Goal: Information Seeking & Learning: Check status

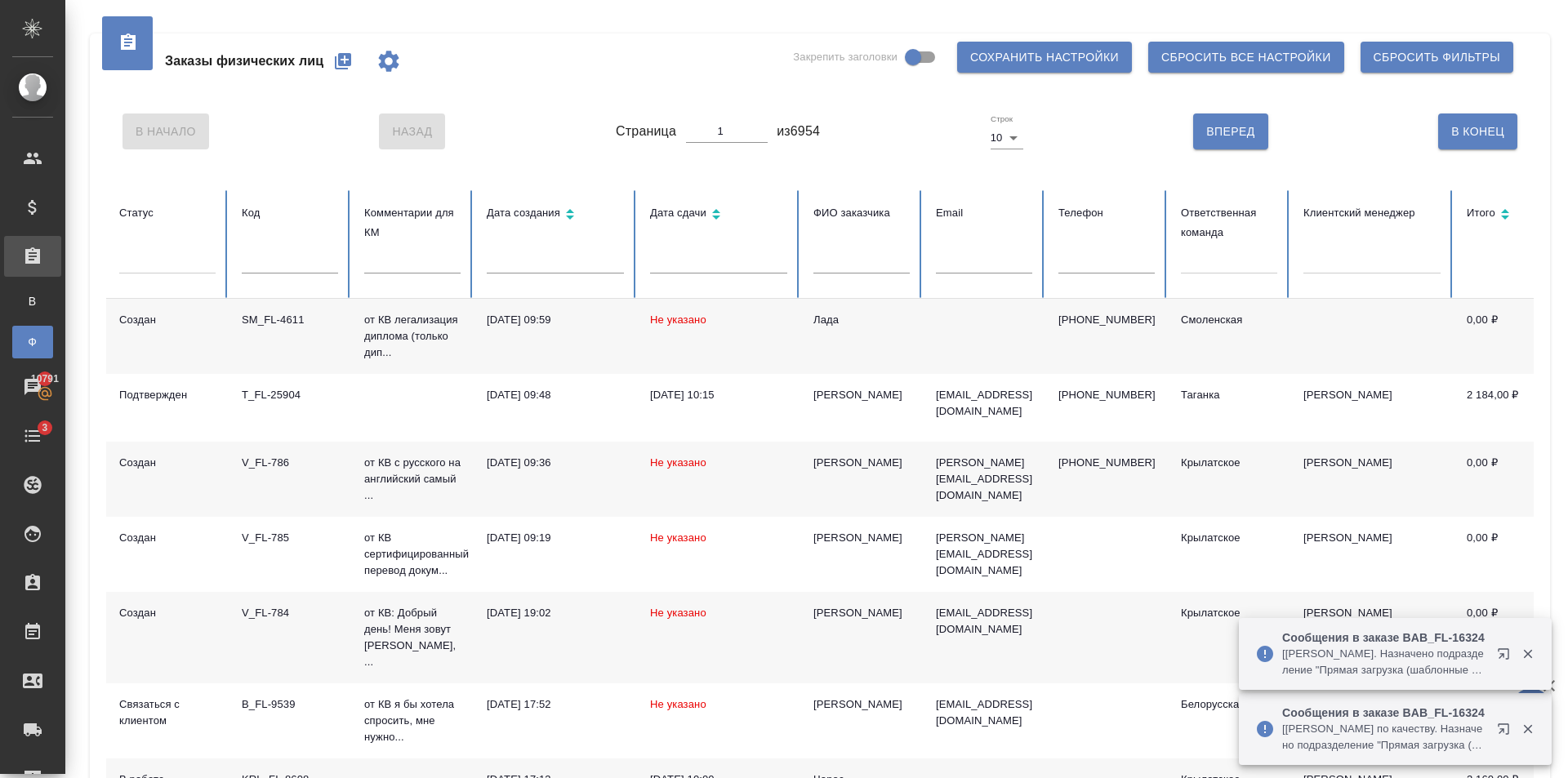
drag, startPoint x: 340, startPoint y: 57, endPoint x: 331, endPoint y: 61, distance: 9.8
click at [340, 57] on icon "button" at bounding box center [343, 61] width 16 height 16
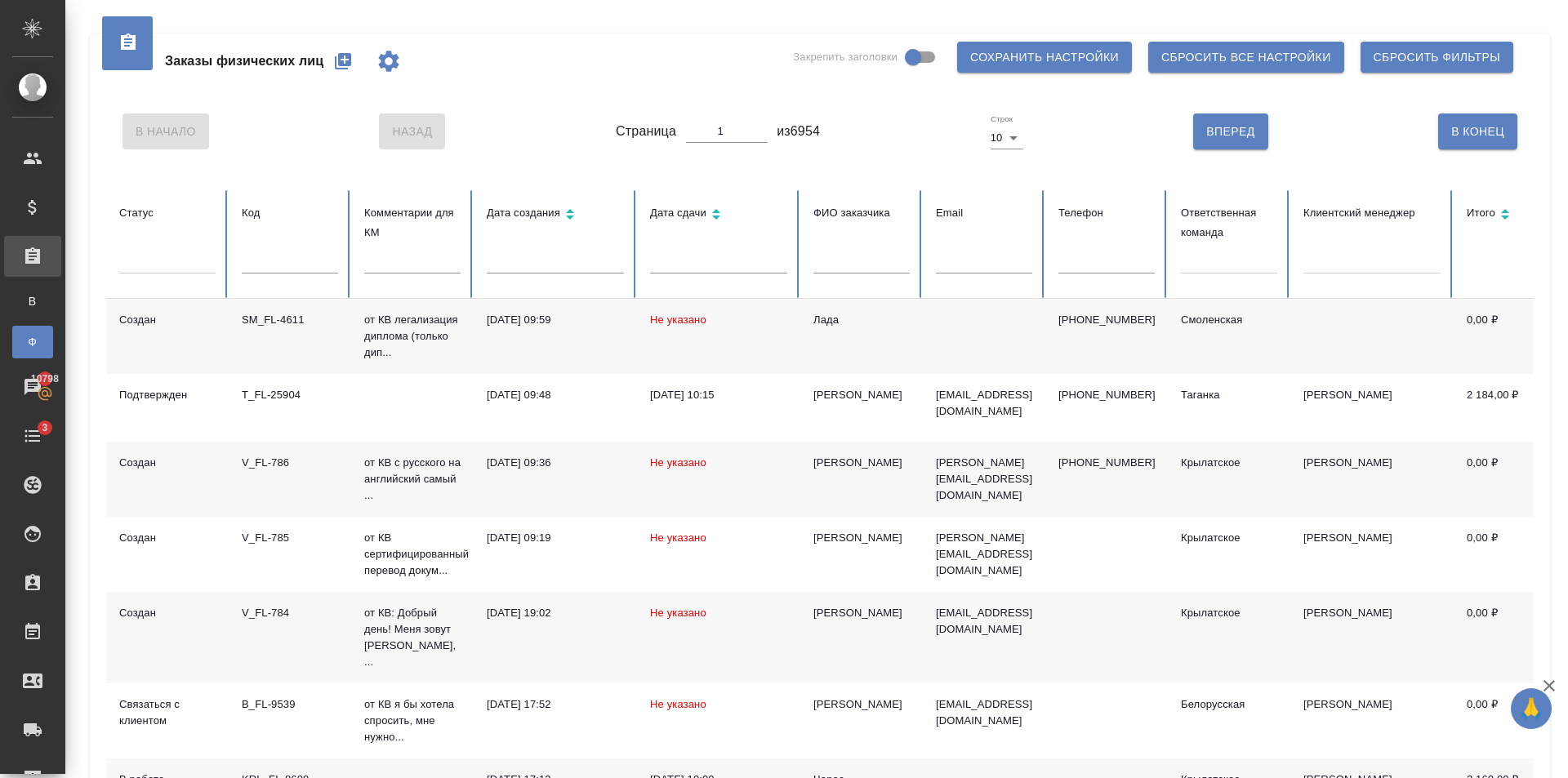
click at [362, 40] on div "Заказы физических лиц Закрепить заголовки Сохранить настройки Сбросить все наст…" at bounding box center [821, 61] width 1428 height 56
click at [339, 59] on icon "button" at bounding box center [343, 61] width 16 height 16
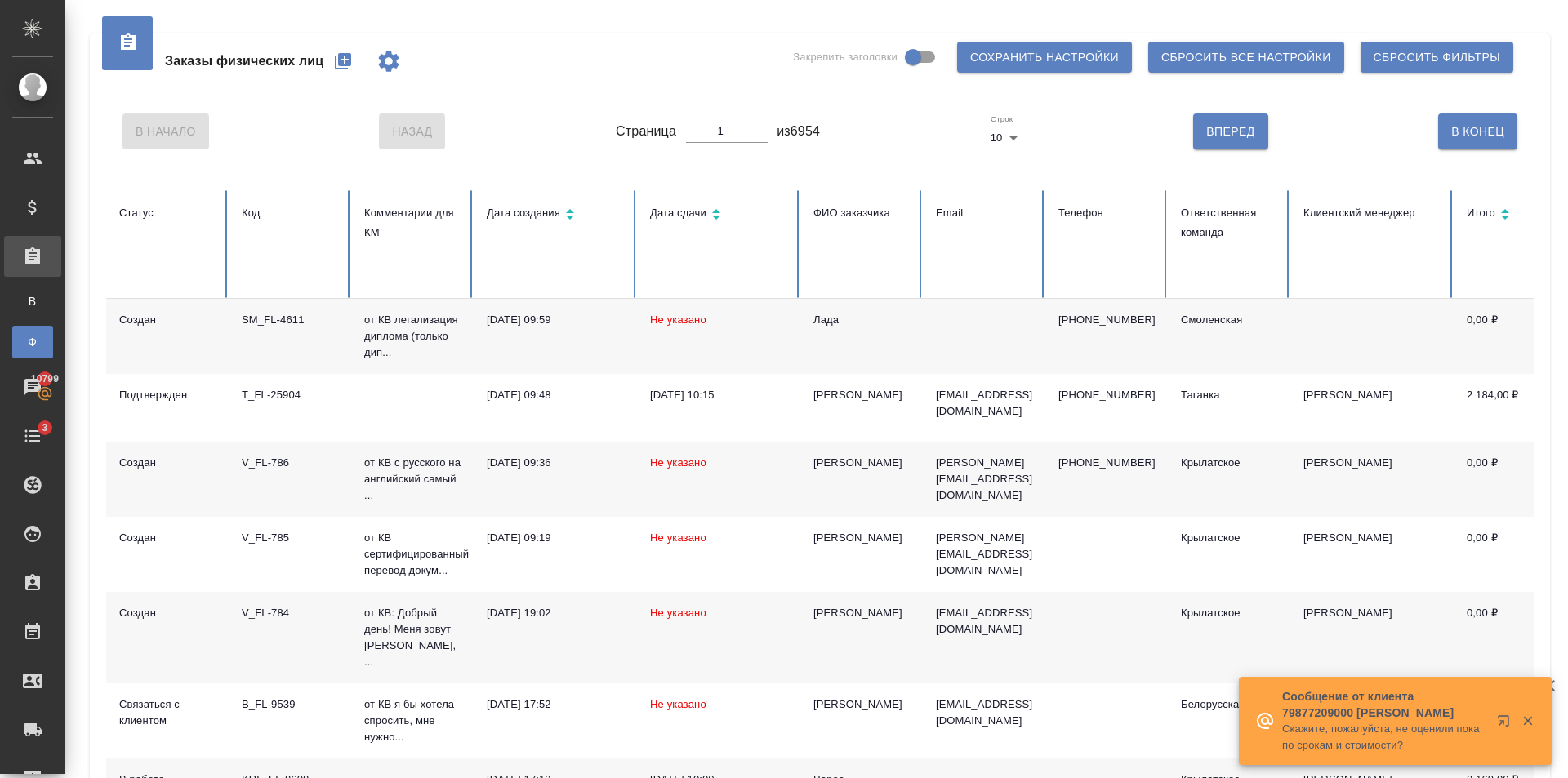
click at [869, 255] on input "text" at bounding box center [862, 262] width 96 height 23
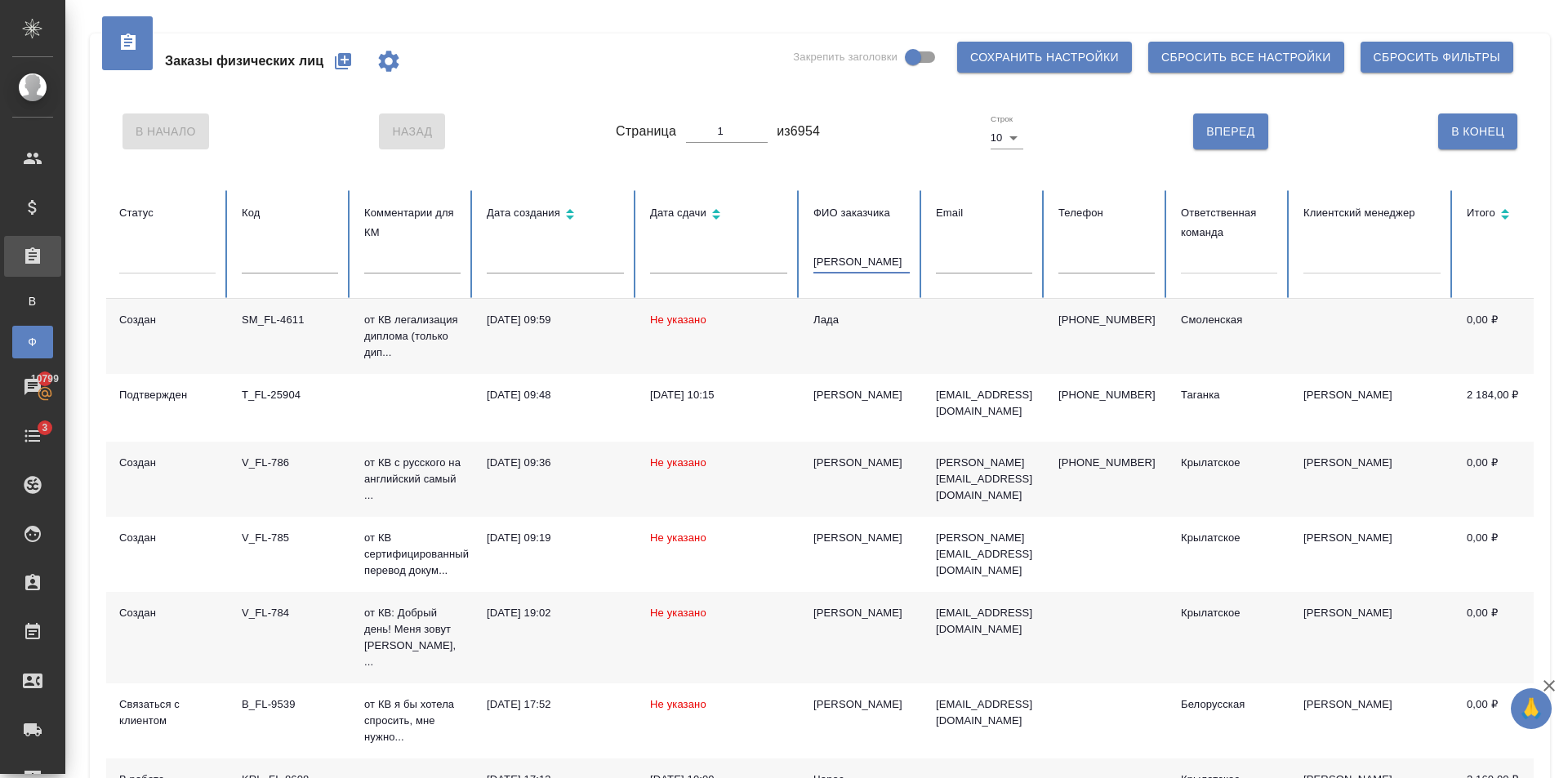
type input "[PERSON_NAME]"
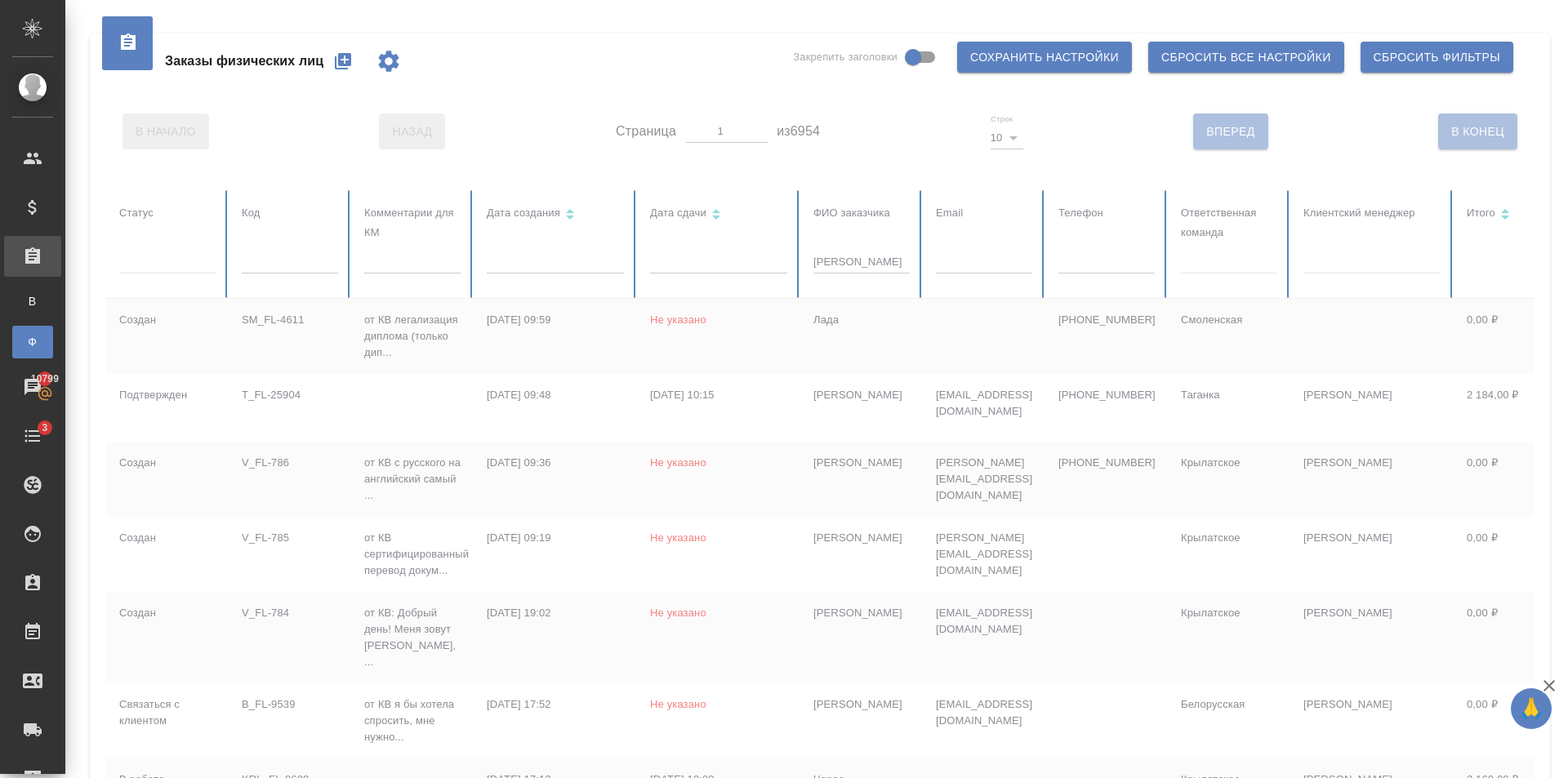
click at [1228, 273] on div at bounding box center [1025, 613] width 1838 height 846
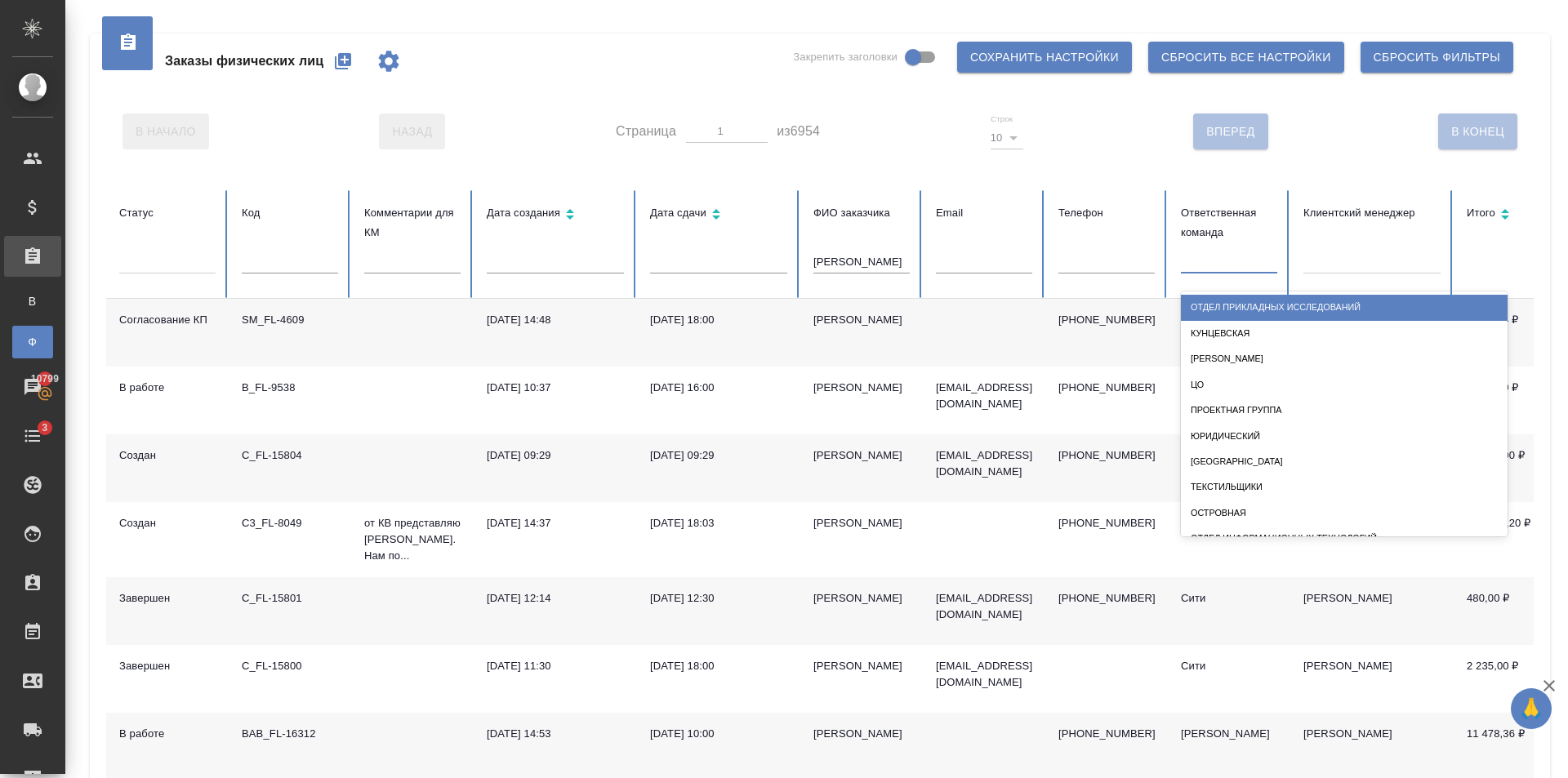
click at [1210, 261] on div at bounding box center [1229, 257] width 96 height 24
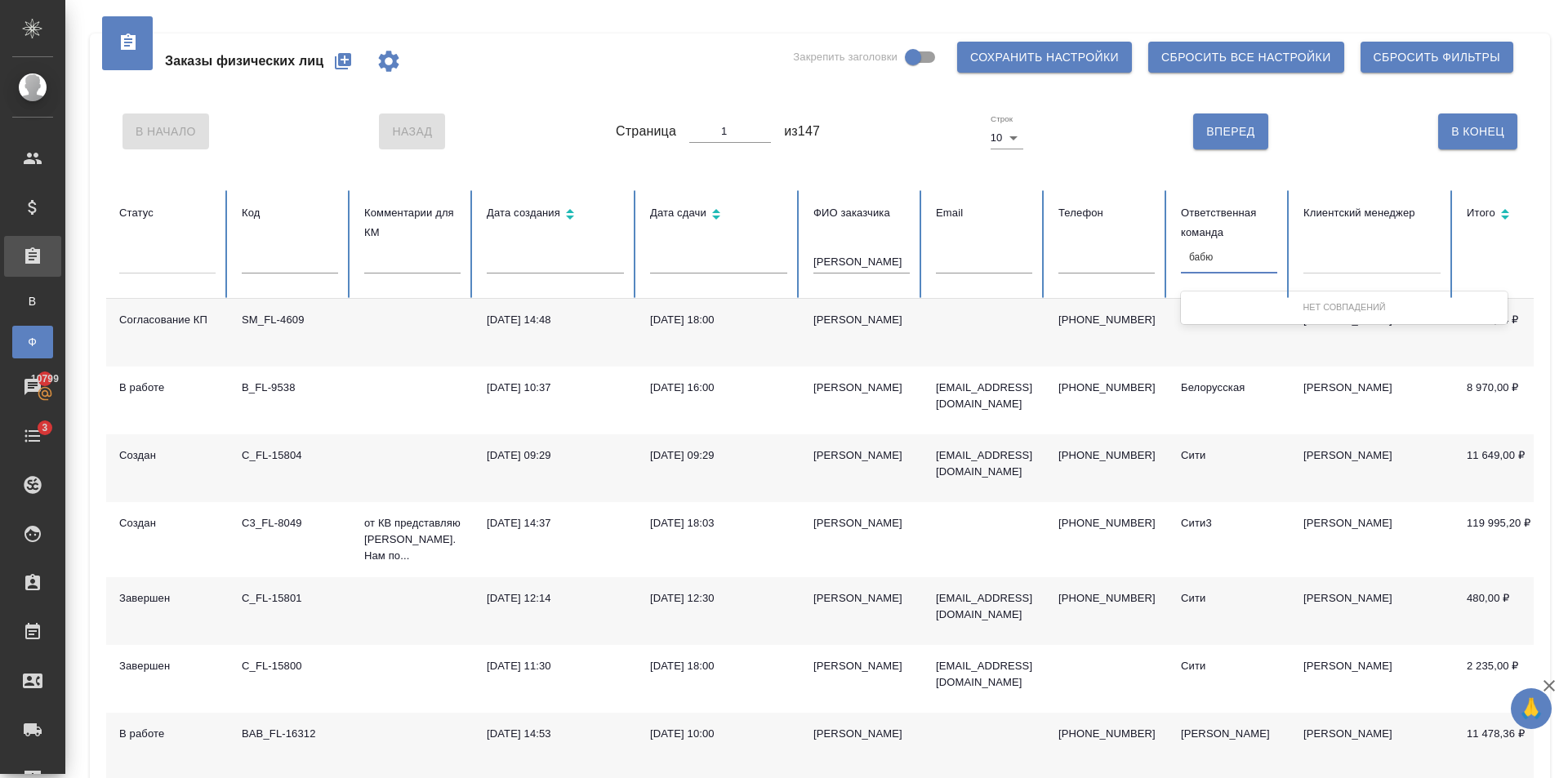
type input "баб"
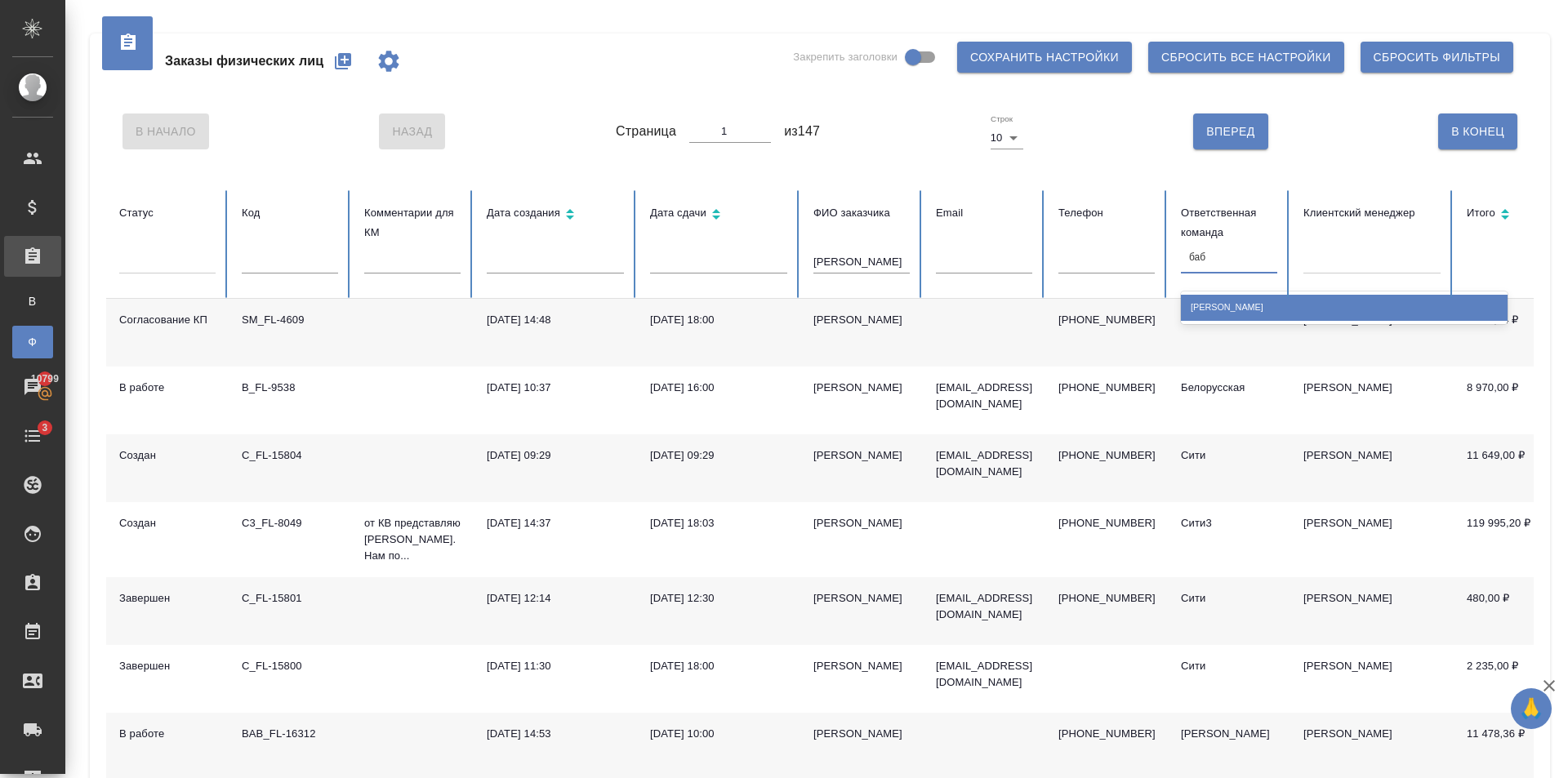
click at [1240, 298] on div "[PERSON_NAME]" at bounding box center [1344, 307] width 327 height 25
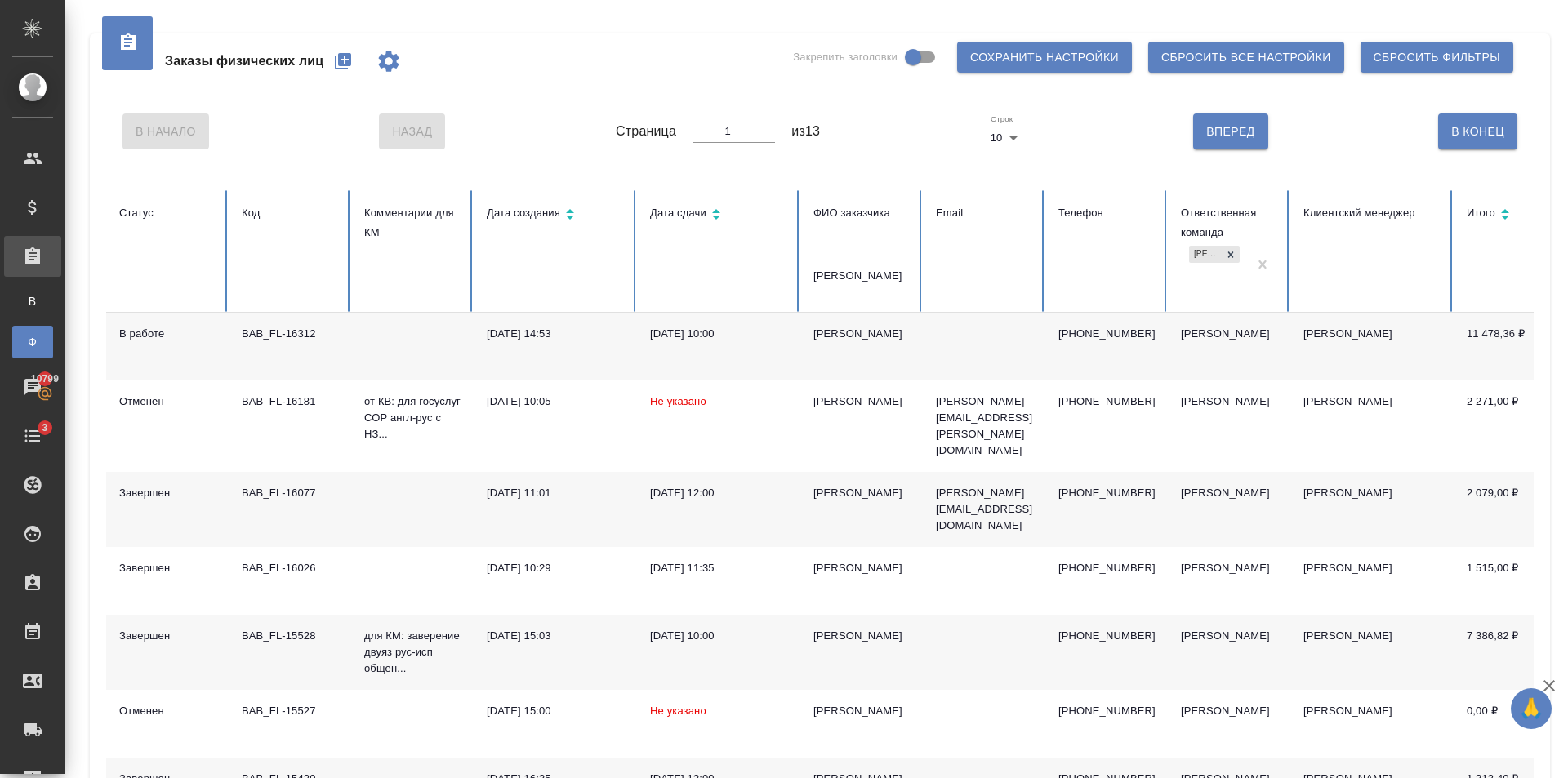
click at [1185, 342] on div "[PERSON_NAME]" at bounding box center [1229, 333] width 96 height 16
drag, startPoint x: 868, startPoint y: 281, endPoint x: 695, endPoint y: 298, distance: 173.8
click at [517, 276] on tr "Статус Код Комментарии для КМ Дата создания Дата сдачи ФИО заказчика [PERSON_NA…" at bounding box center [1025, 252] width 1838 height 123
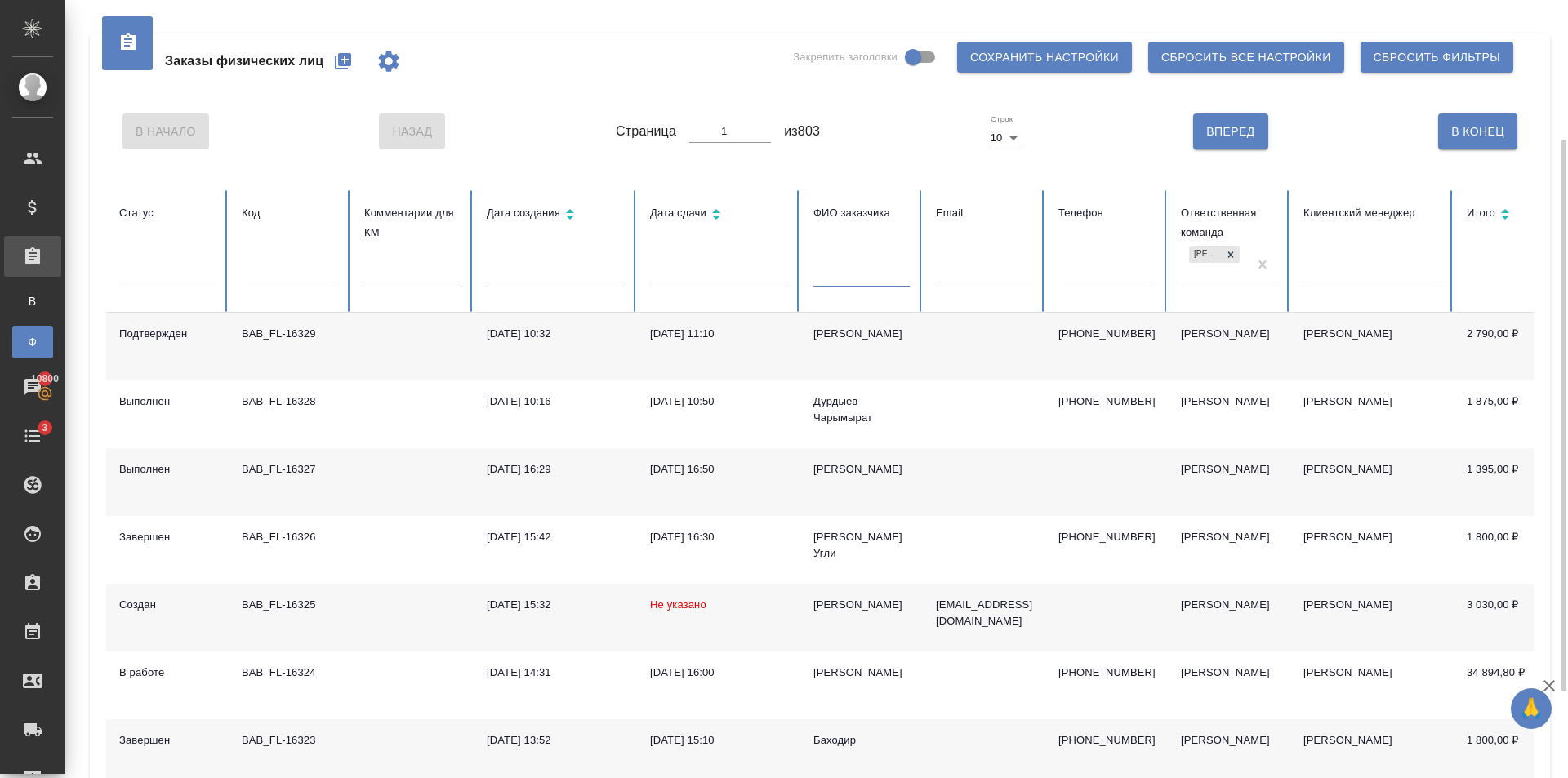
scroll to position [318, 0]
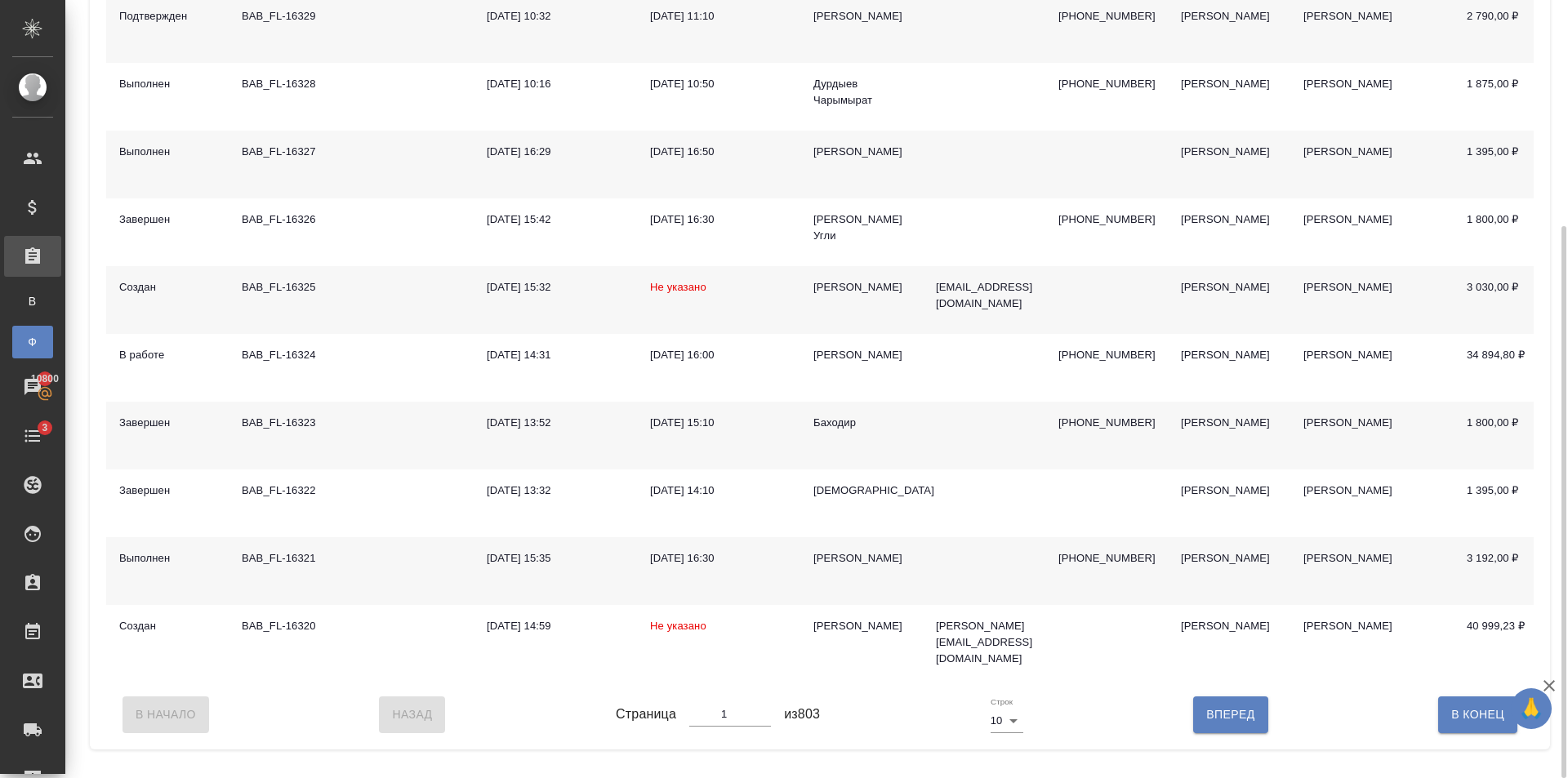
click at [1240, 725] on span "Вперед" at bounding box center [1230, 715] width 48 height 20
type input "2"
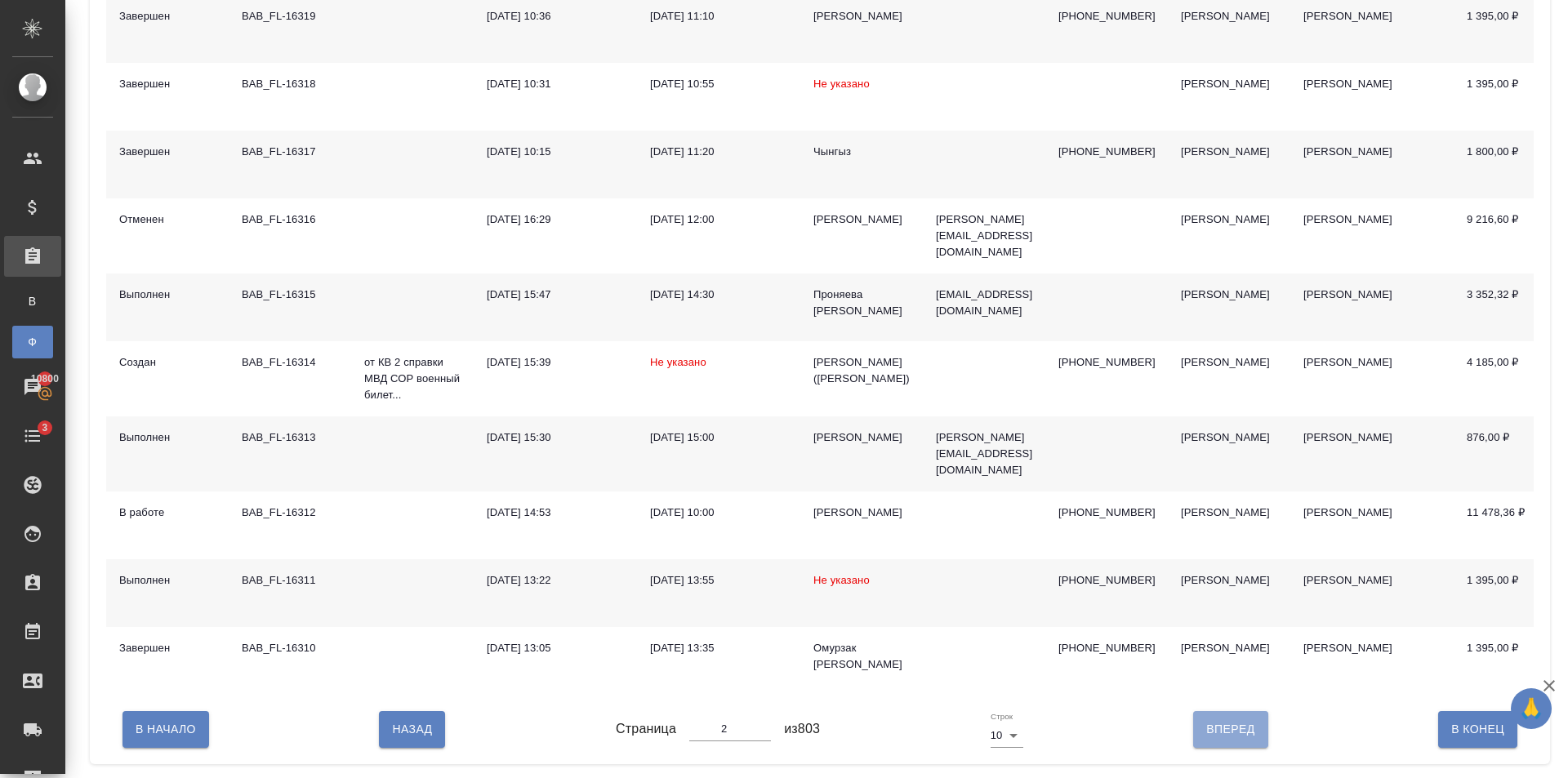
click at [1240, 731] on span "Вперед" at bounding box center [1230, 729] width 48 height 20
type input "3"
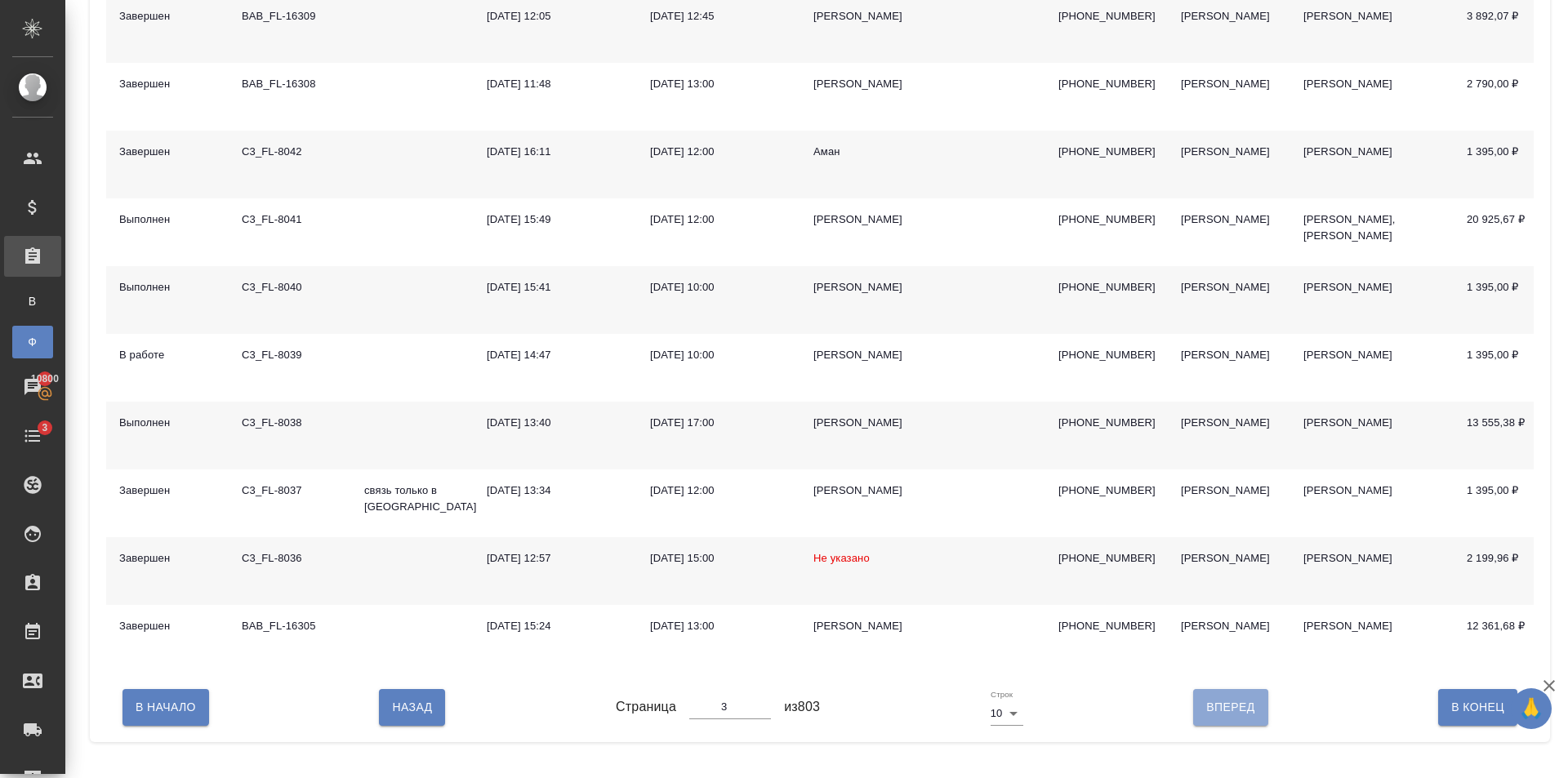
click at [1241, 717] on span "Вперед" at bounding box center [1230, 707] width 48 height 20
type input "4"
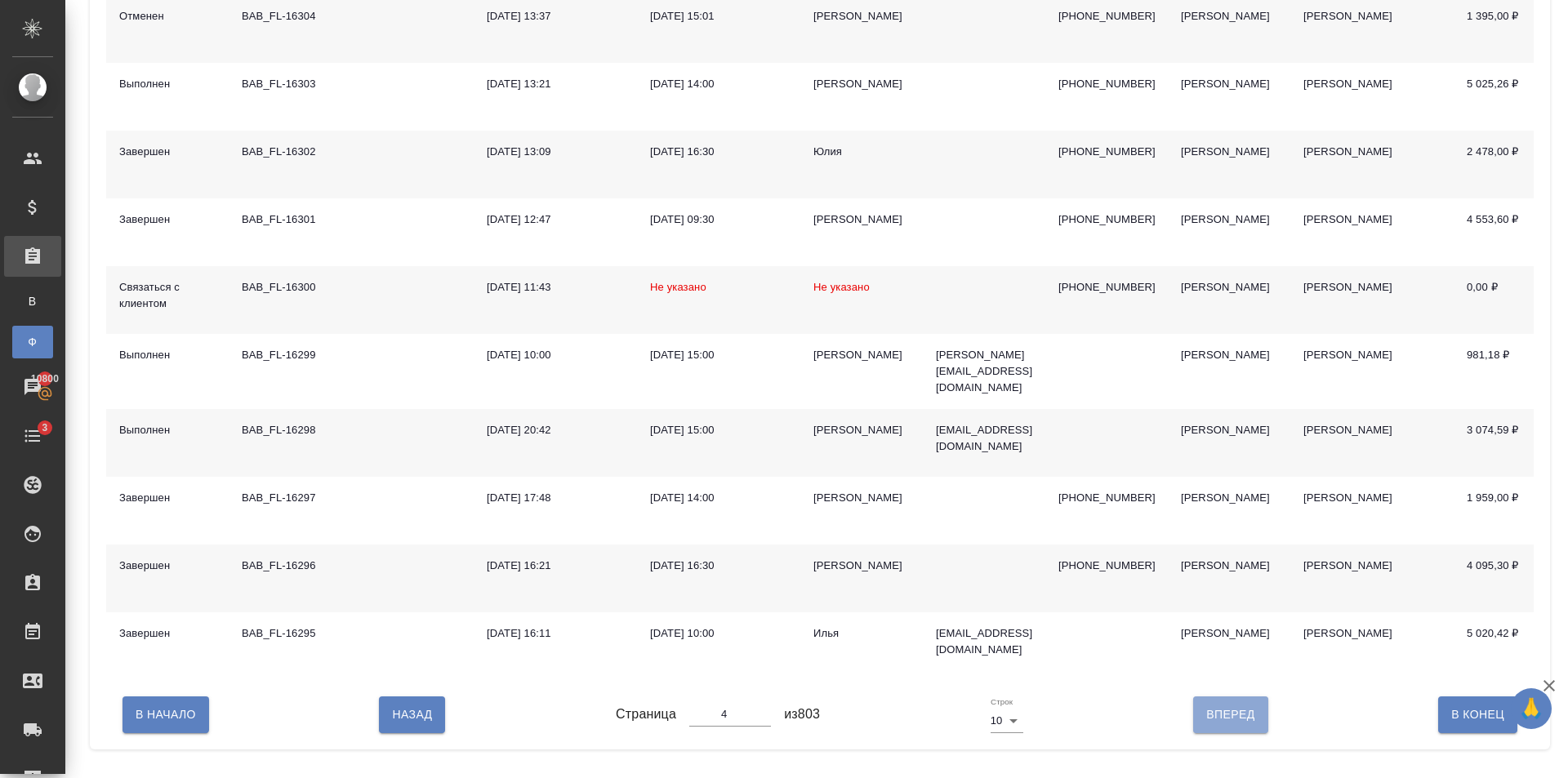
click at [1212, 725] on span "Вперед" at bounding box center [1230, 715] width 48 height 20
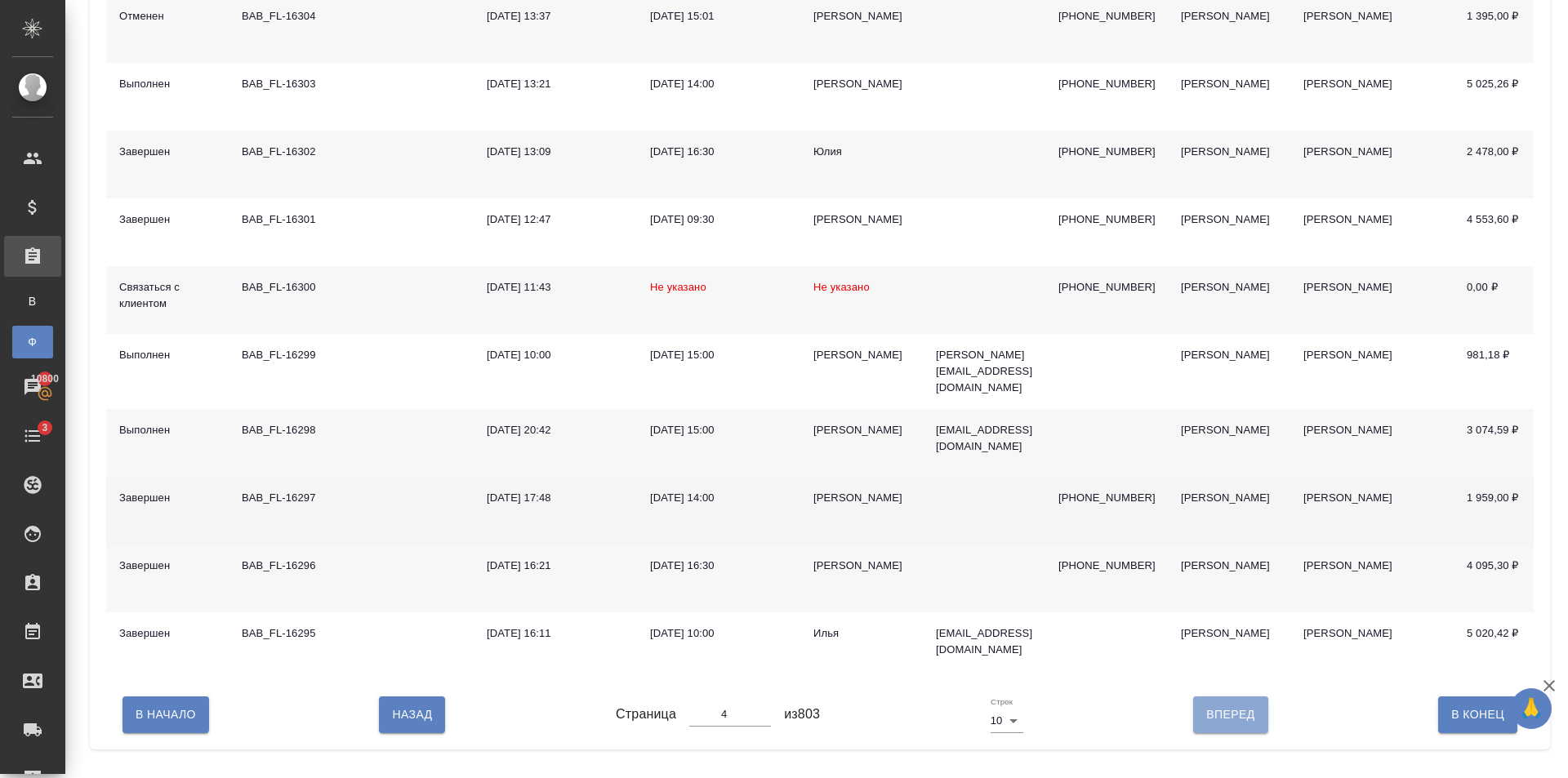
type input "5"
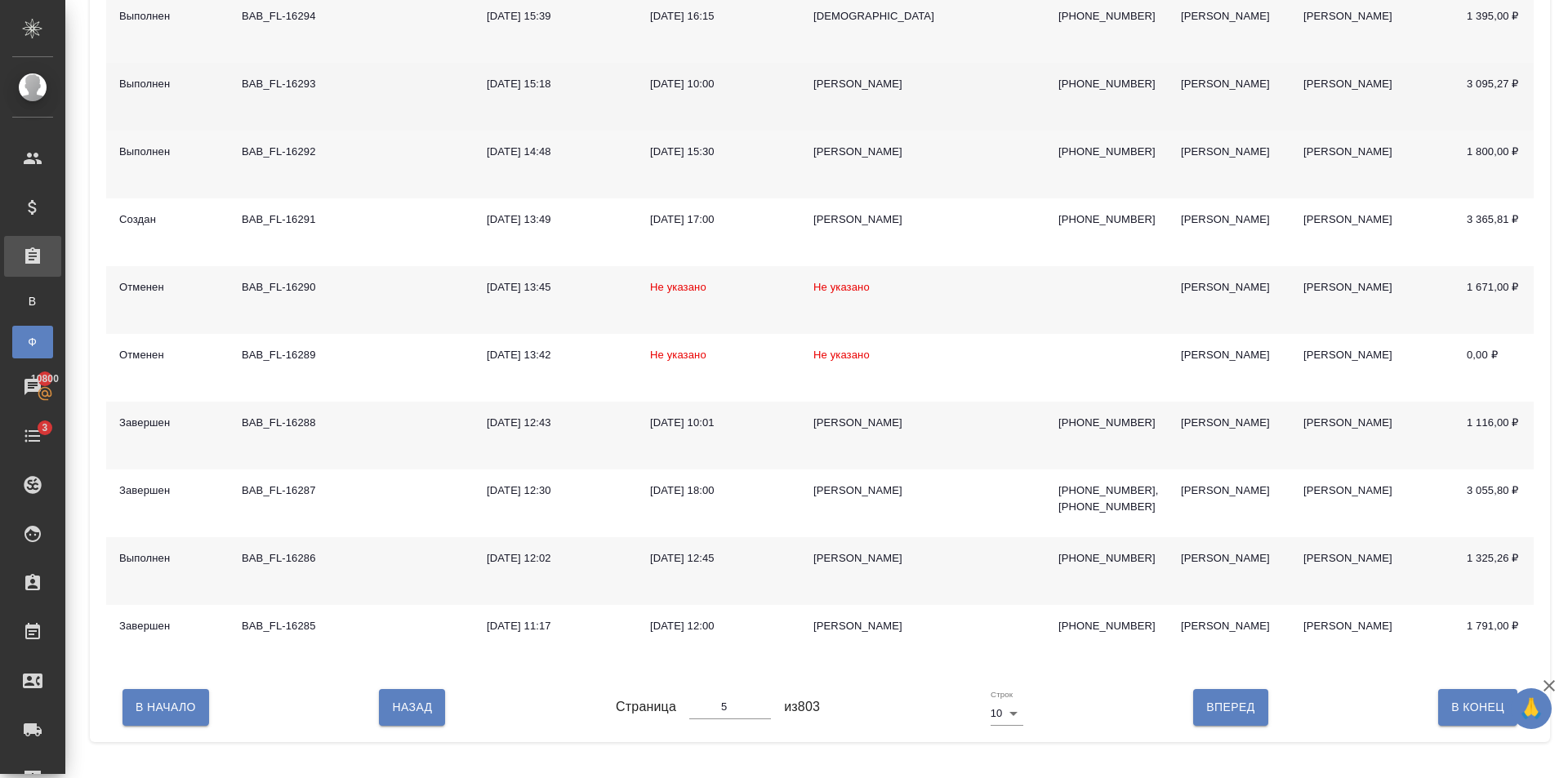
click at [845, 79] on div "[PERSON_NAME]" at bounding box center [862, 84] width 96 height 16
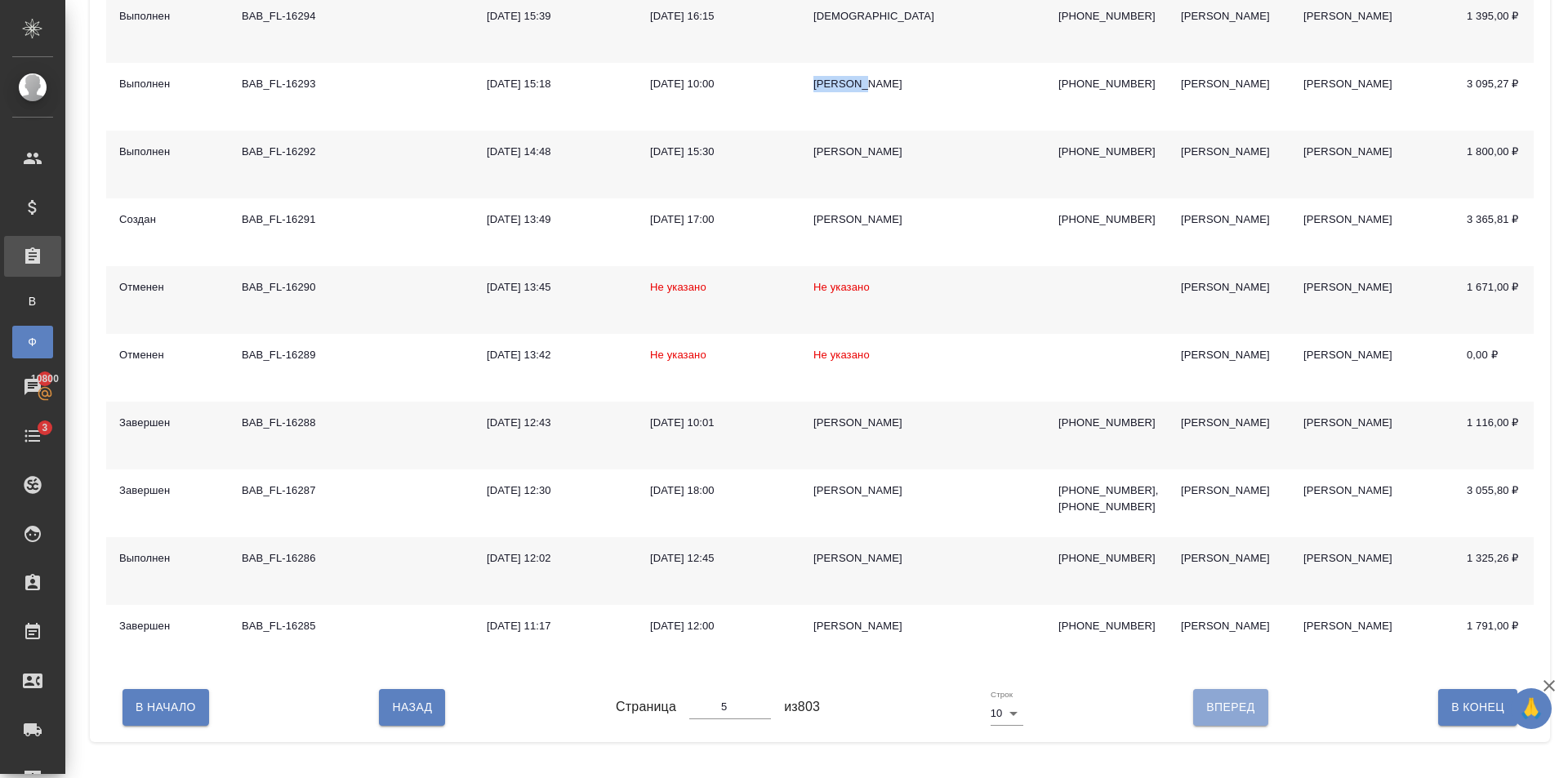
drag, startPoint x: 1218, startPoint y: 722, endPoint x: 1179, endPoint y: 653, distance: 79.3
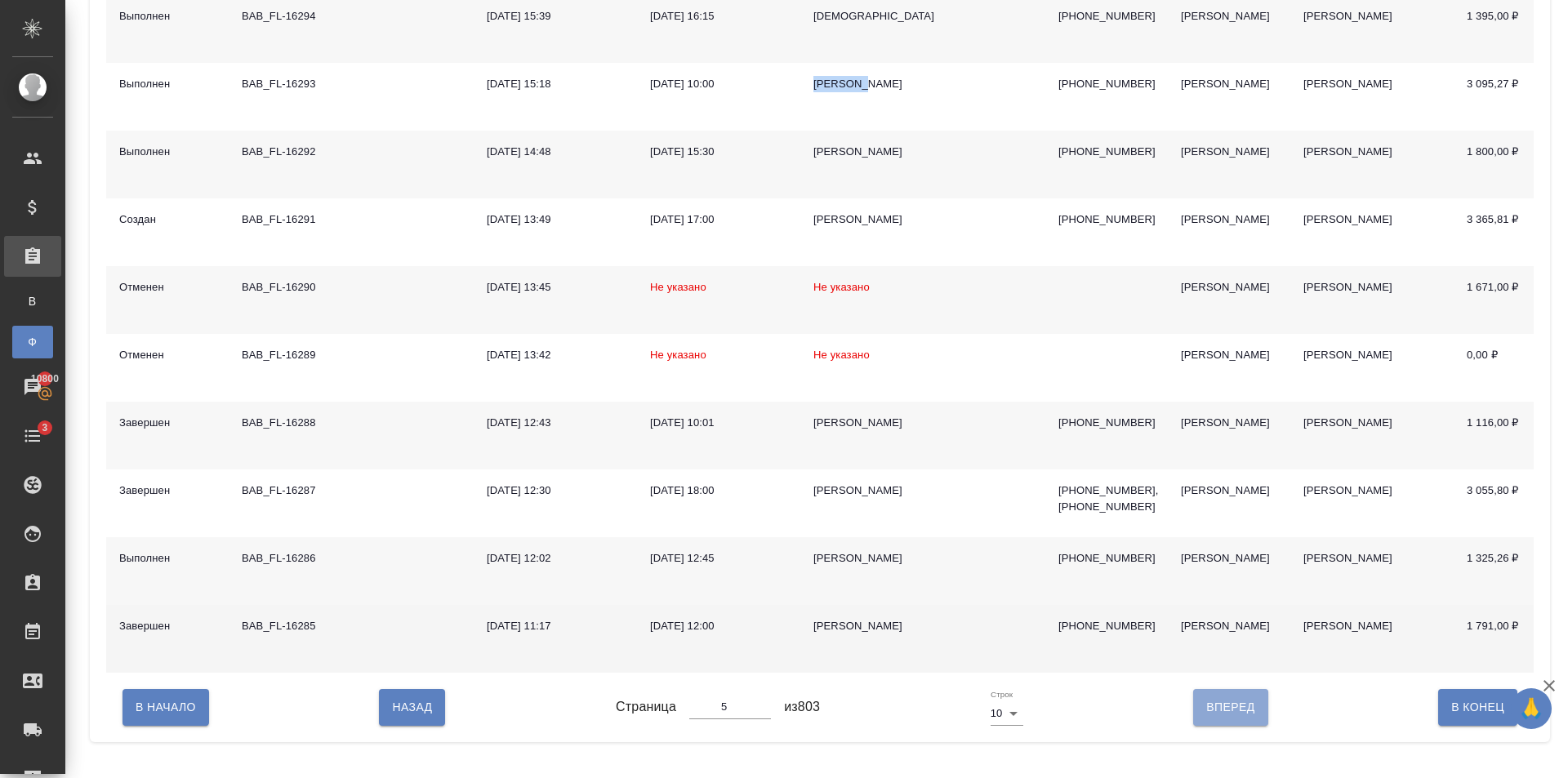
click at [1218, 717] on span "Вперед" at bounding box center [1230, 707] width 48 height 20
type input "6"
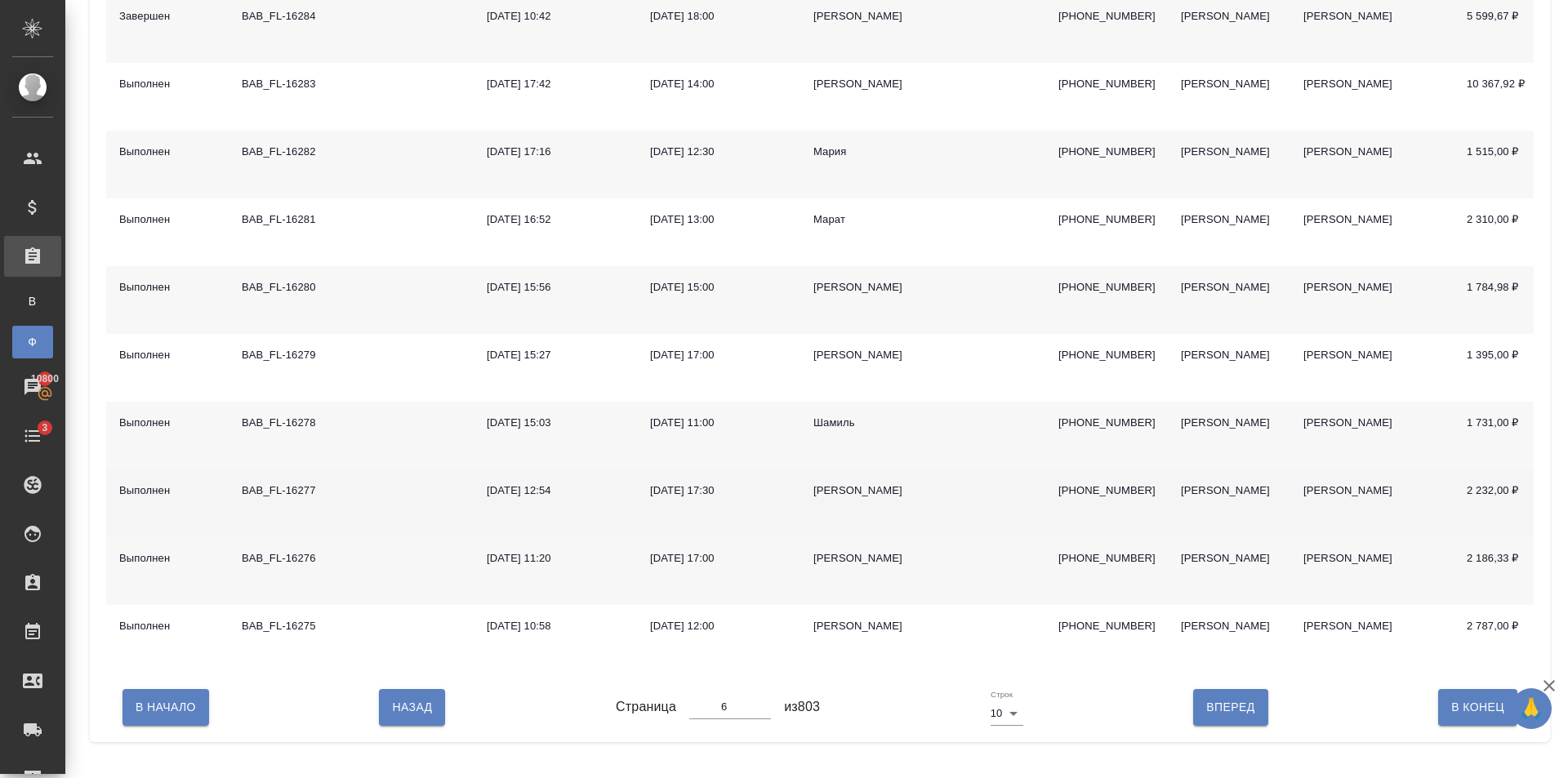
click at [765, 478] on td "[DATE] 17:30" at bounding box center [719, 503] width 163 height 68
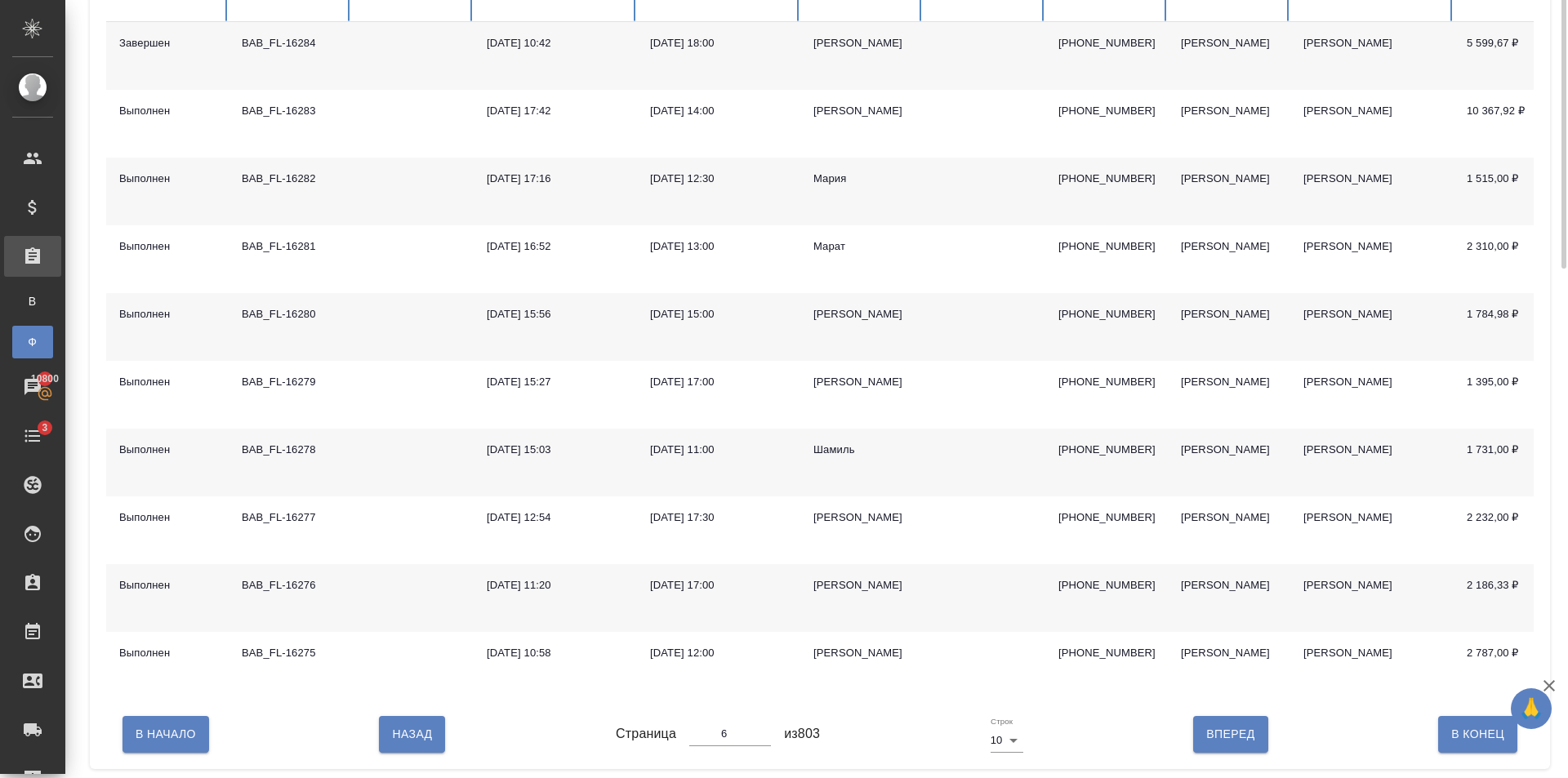
scroll to position [0, 0]
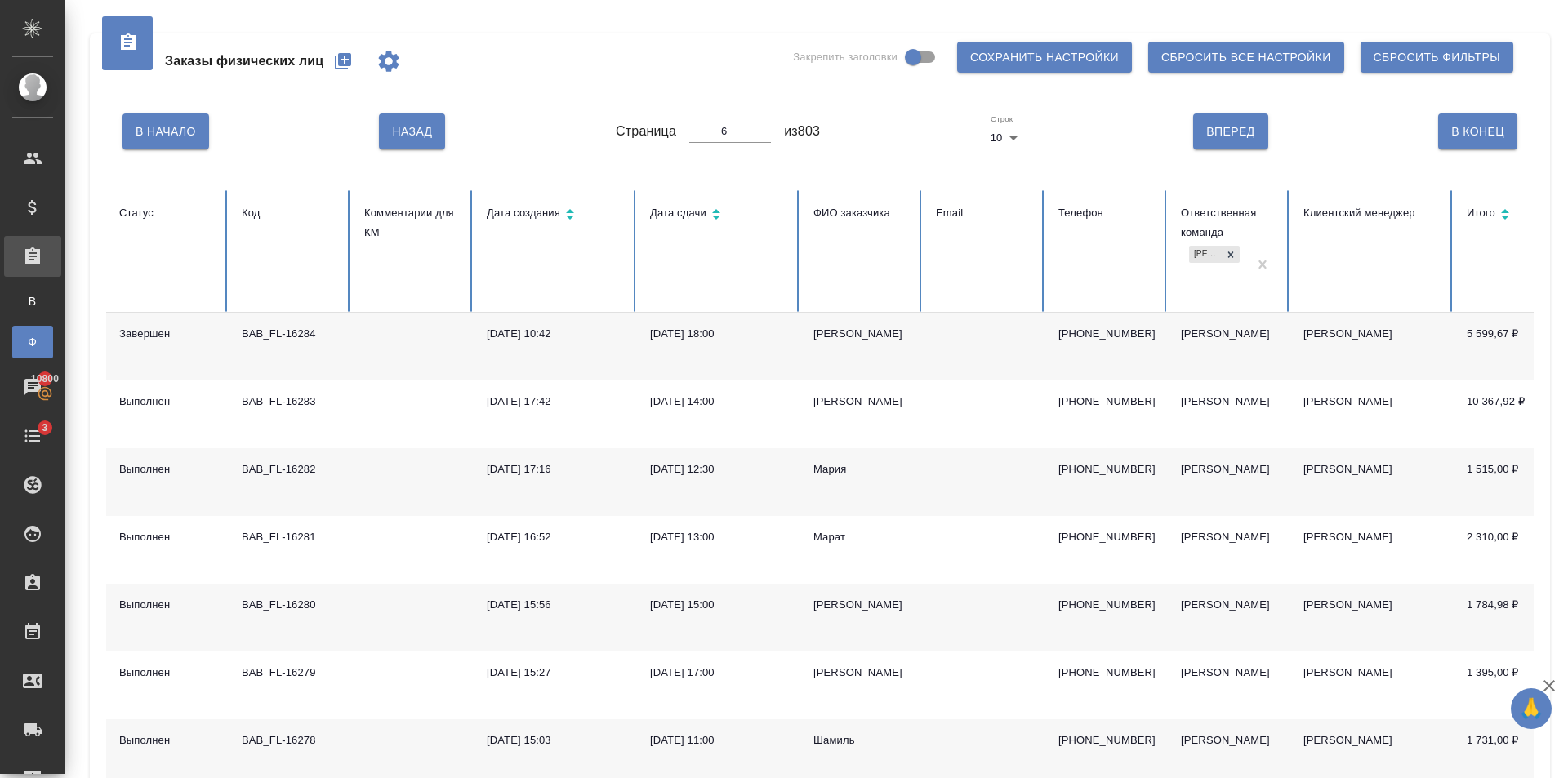
click at [343, 61] on icon "button" at bounding box center [343, 61] width 16 height 16
click at [1091, 275] on input "text" at bounding box center [1107, 276] width 96 height 23
paste input "926 273 61 44"
type input "926 273 61 44"
type input "1"
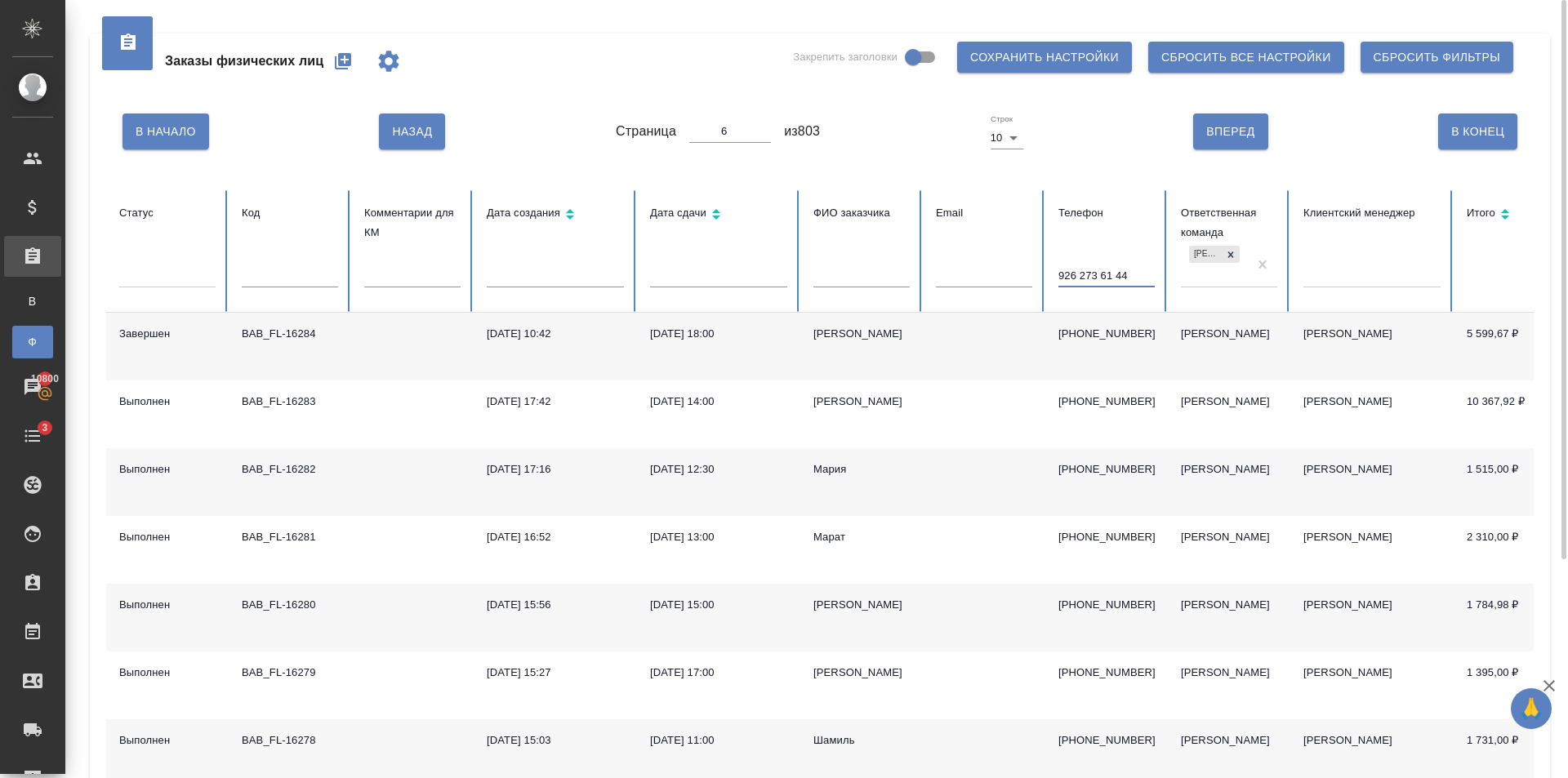
type input "1"
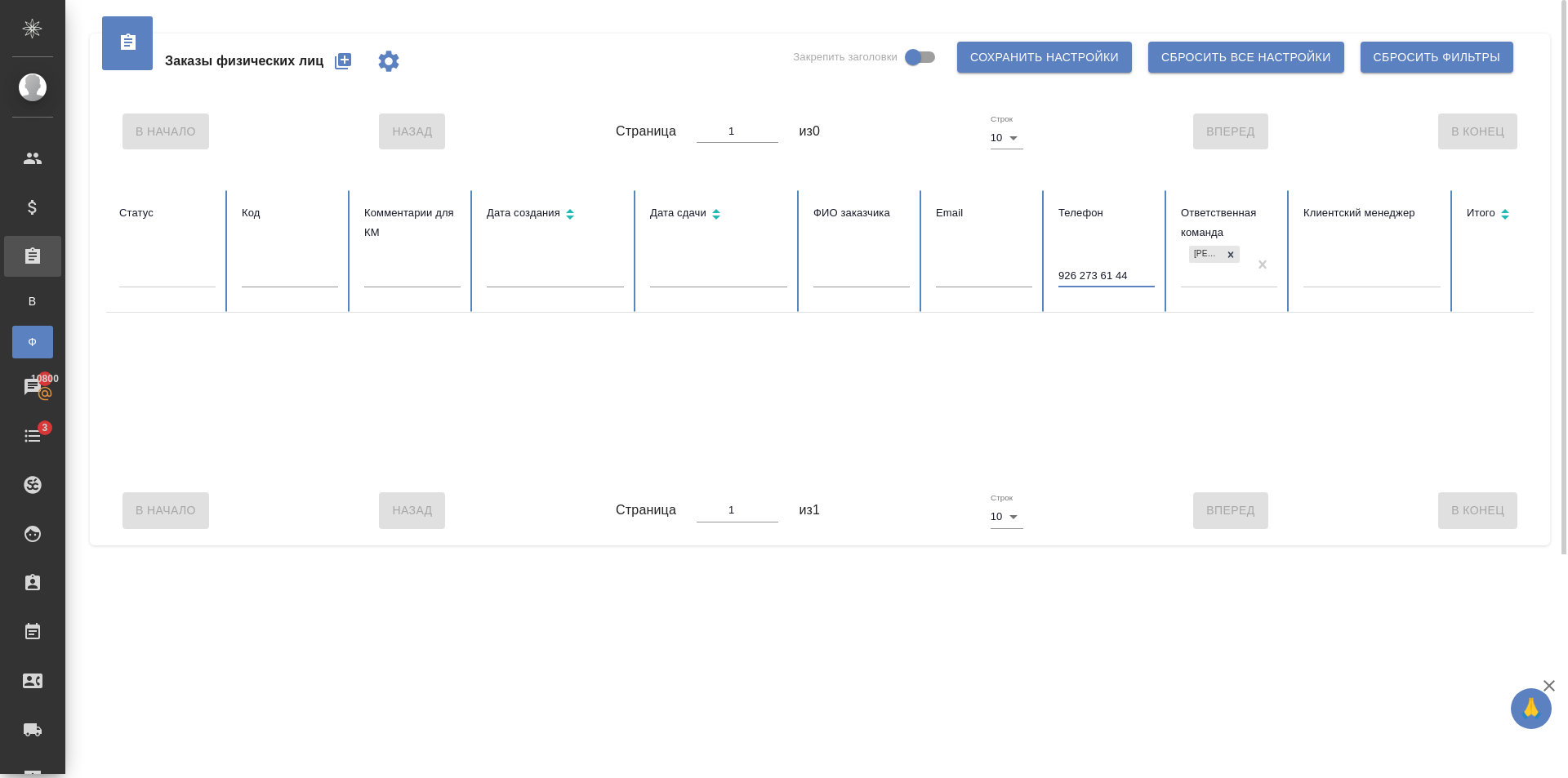
click at [1081, 278] on input "926 273 61 44" at bounding box center [1107, 276] width 96 height 23
click at [1101, 278] on input "926273 61 44" at bounding box center [1107, 276] width 96 height 23
click at [1114, 272] on input "92627361 44" at bounding box center [1107, 276] width 96 height 23
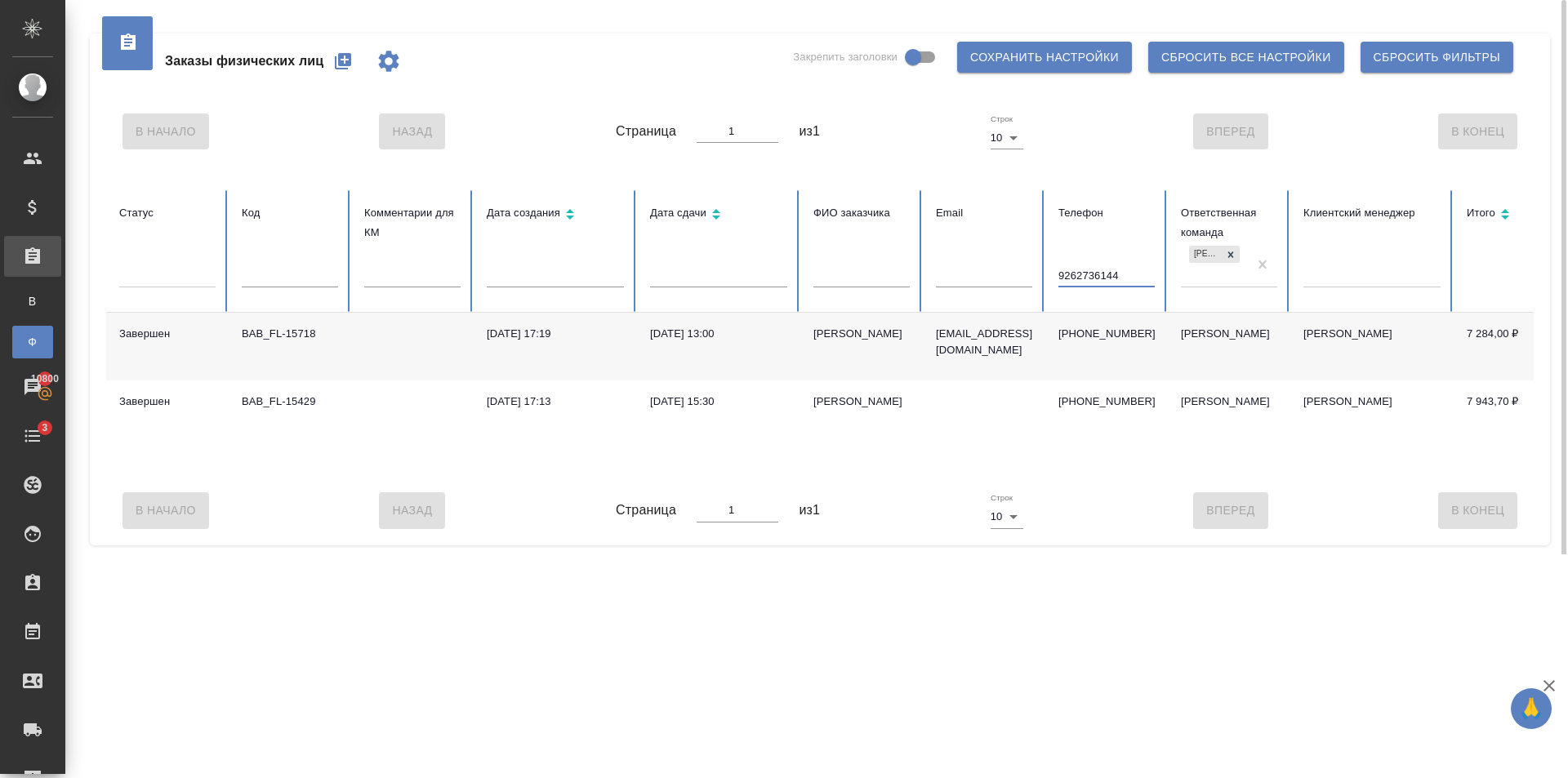
type input "9262736144"
click at [843, 342] on div "[PERSON_NAME]" at bounding box center [862, 333] width 96 height 16
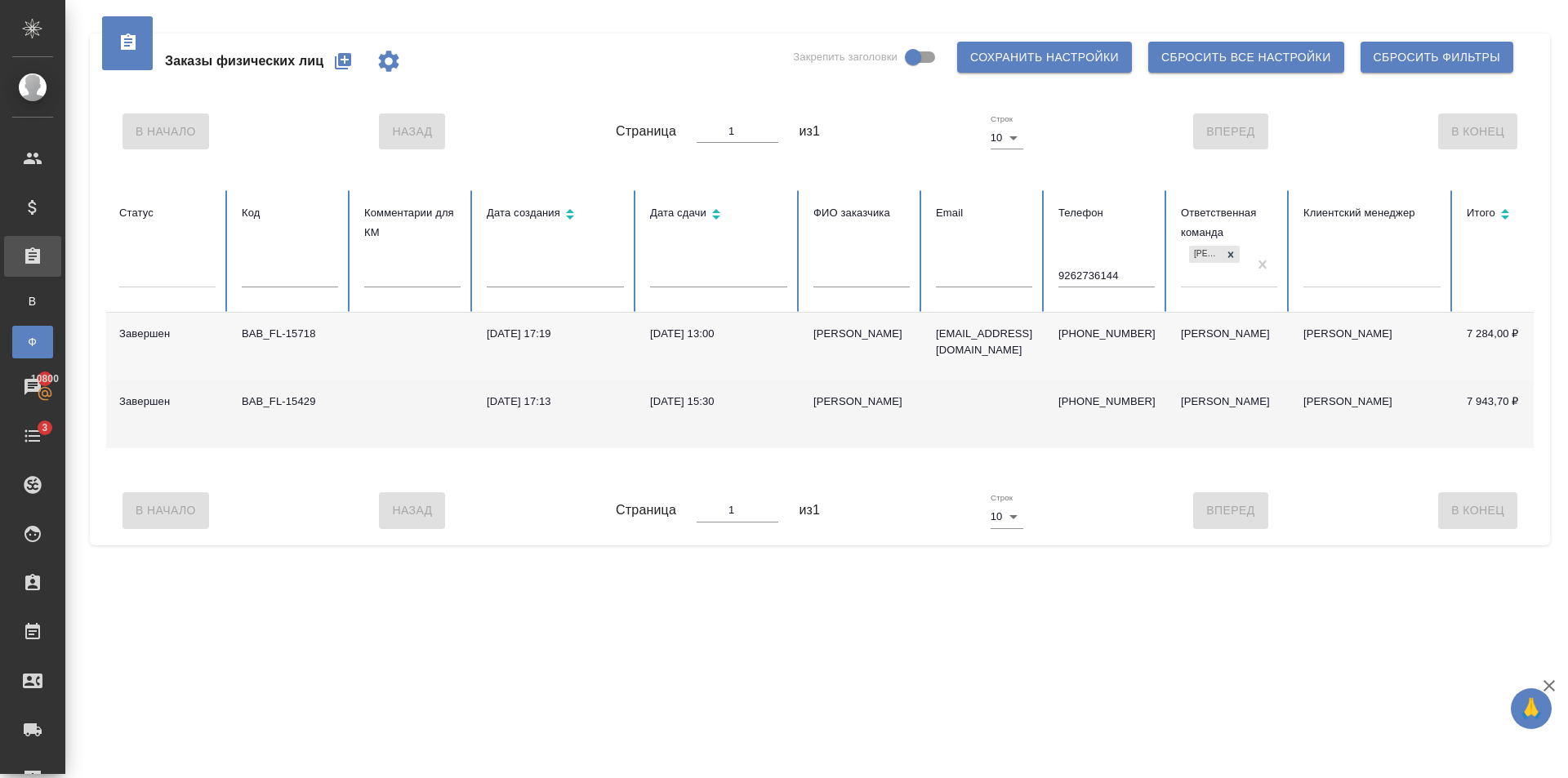
click at [837, 408] on div "[PERSON_NAME]" at bounding box center [862, 401] width 96 height 16
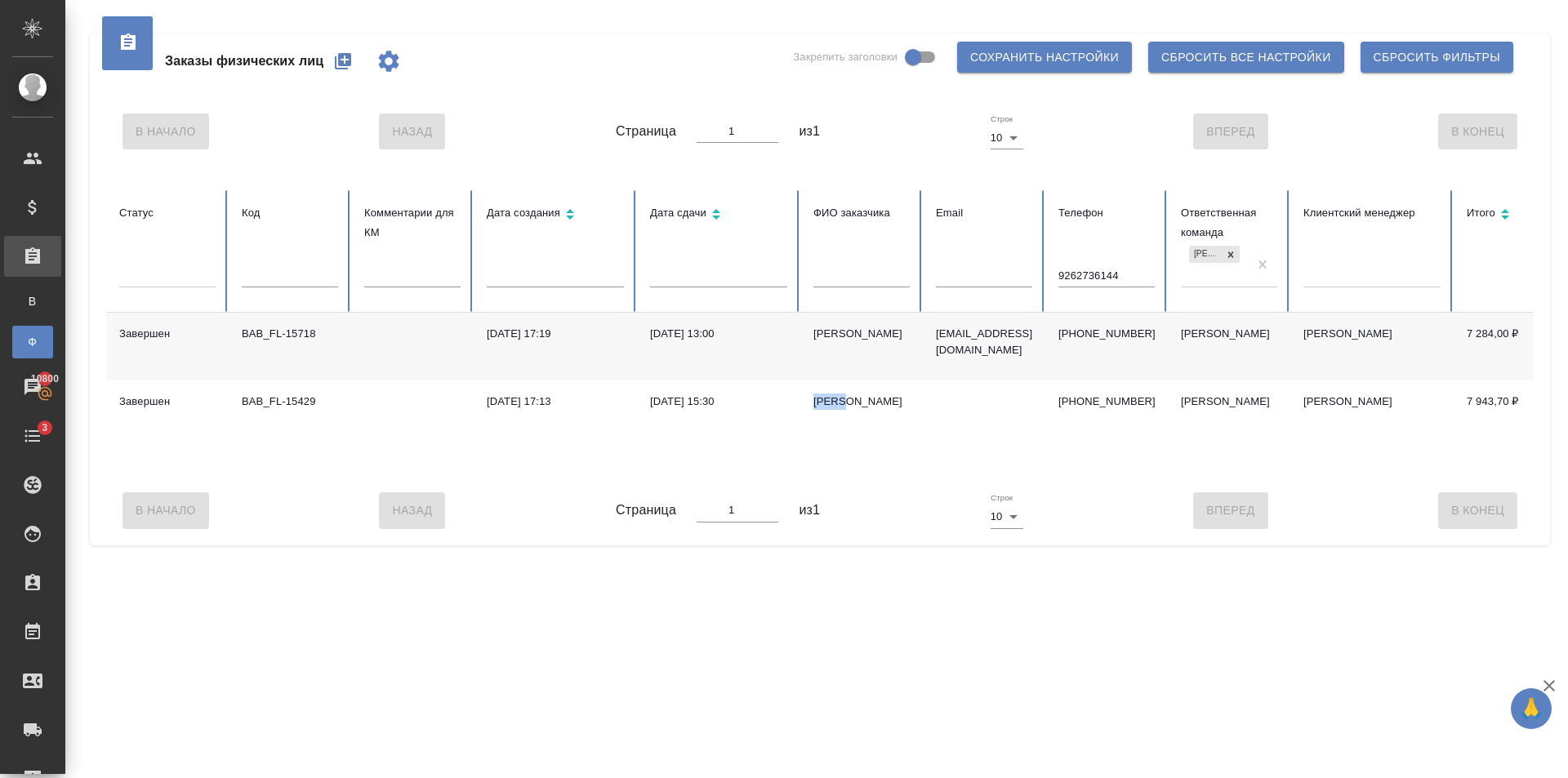
click at [351, 74] on button "button" at bounding box center [343, 61] width 39 height 39
